Goal: Task Accomplishment & Management: Manage account settings

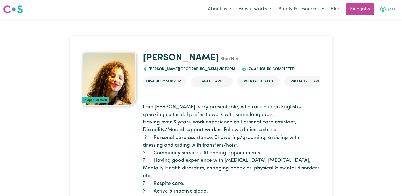
click at [383, 11] on icon "My Account" at bounding box center [382, 9] width 5 height 5
click at [383, 10] on icon "My Account" at bounding box center [383, 9] width 2 height 2
click at [384, 7] on icon "My Account" at bounding box center [382, 9] width 5 height 5
click at [377, 21] on link "My Account" at bounding box center [378, 21] width 42 height 10
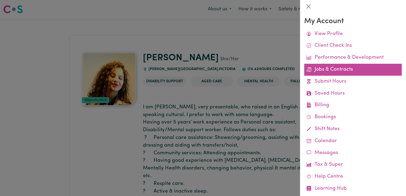
click at [326, 69] on link "Jobs & Contracts" at bounding box center [353, 70] width 98 height 12
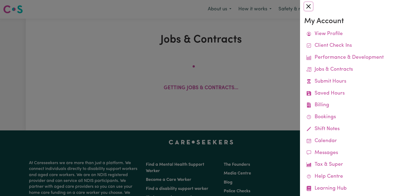
click at [307, 6] on button "Close" at bounding box center [308, 6] width 9 height 9
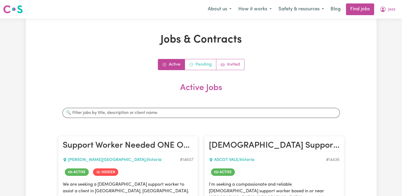
click at [198, 65] on link "Pending" at bounding box center [200, 64] width 31 height 11
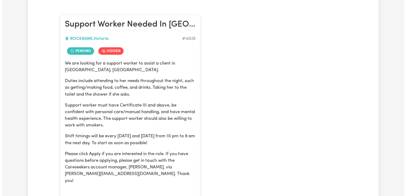
scroll to position [159, 0]
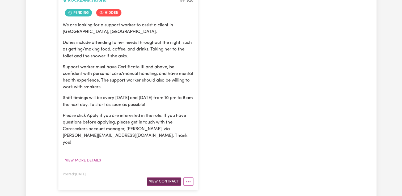
click at [171, 178] on button "View Contract" at bounding box center [164, 182] width 35 height 8
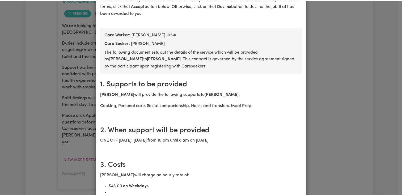
scroll to position [0, 0]
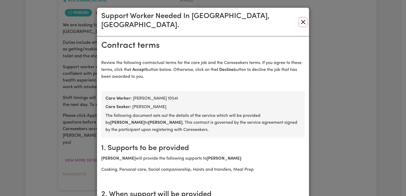
click at [302, 18] on button "Close" at bounding box center [303, 22] width 8 height 9
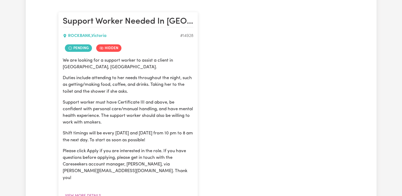
scroll to position [53, 0]
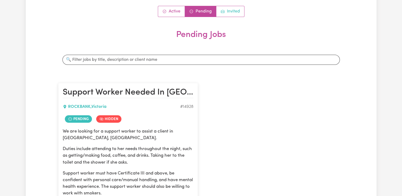
click at [233, 12] on link "Invited" at bounding box center [230, 11] width 28 height 11
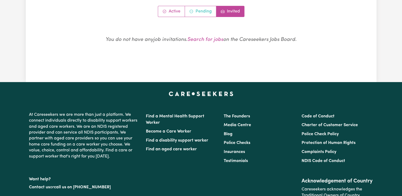
click at [203, 13] on link "Pending" at bounding box center [200, 11] width 31 height 11
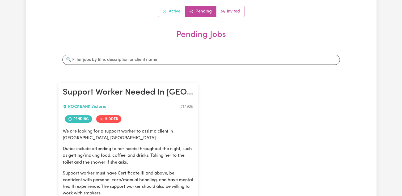
click at [173, 11] on link "Active" at bounding box center [171, 11] width 27 height 11
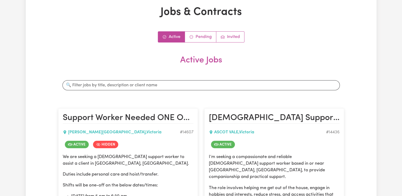
scroll to position [0, 0]
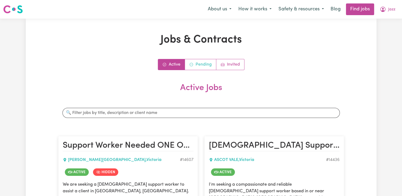
click at [203, 65] on link "Pending" at bounding box center [200, 64] width 31 height 11
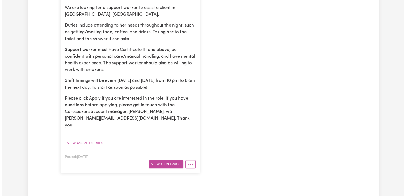
scroll to position [186, 0]
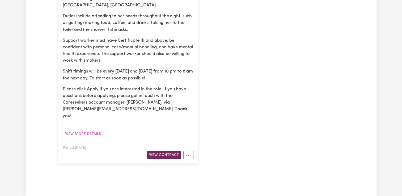
click at [168, 151] on button "View Contract" at bounding box center [164, 155] width 35 height 8
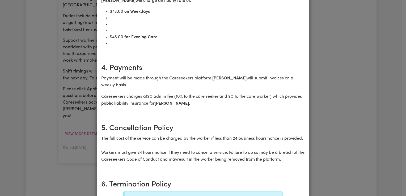
scroll to position [159, 0]
